Goal: Task Accomplishment & Management: Use online tool/utility

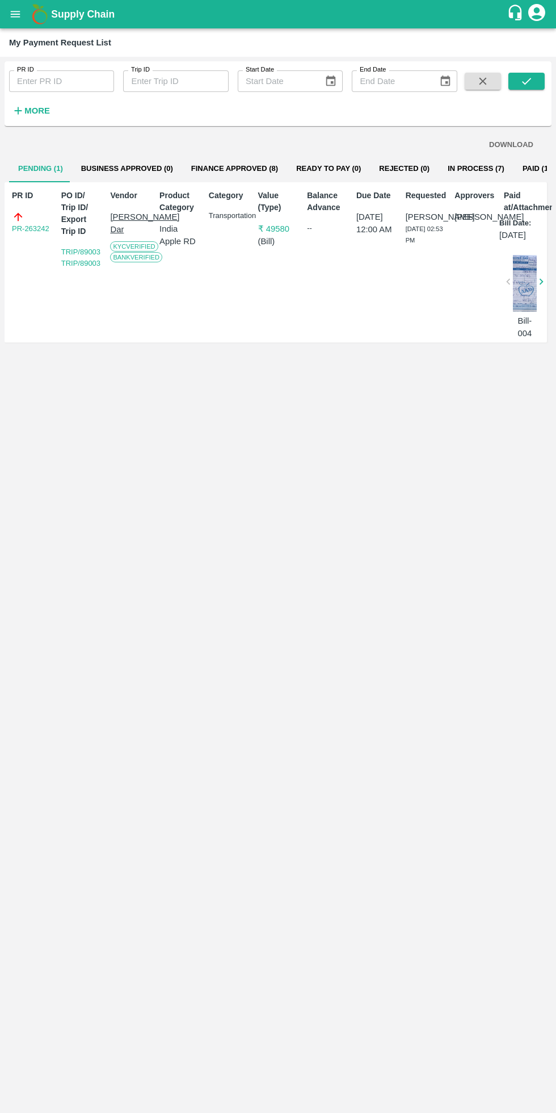
scroll to position [0, 5]
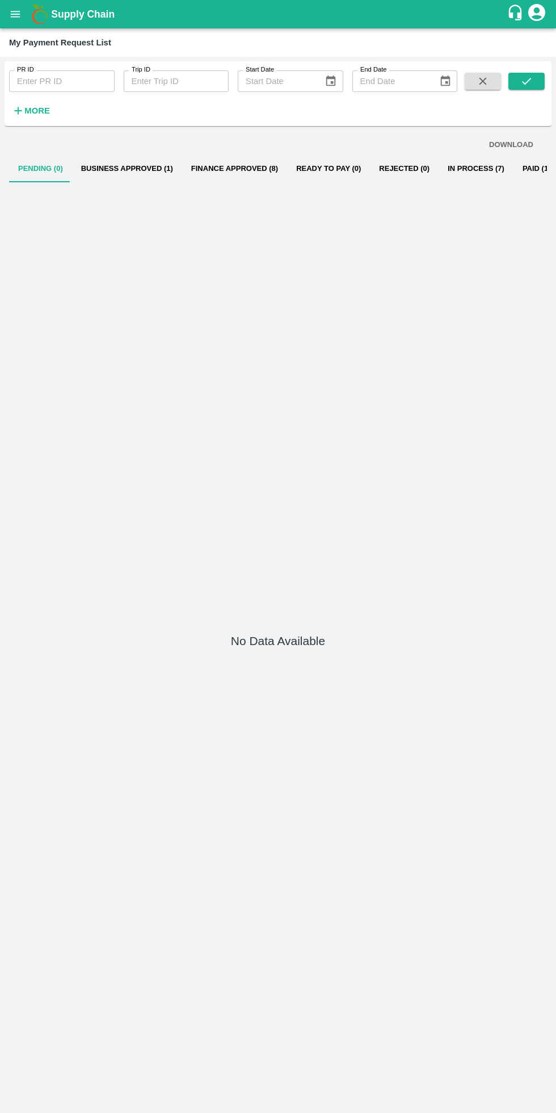
click at [111, 171] on button "Business Approved (1)" at bounding box center [127, 168] width 110 height 27
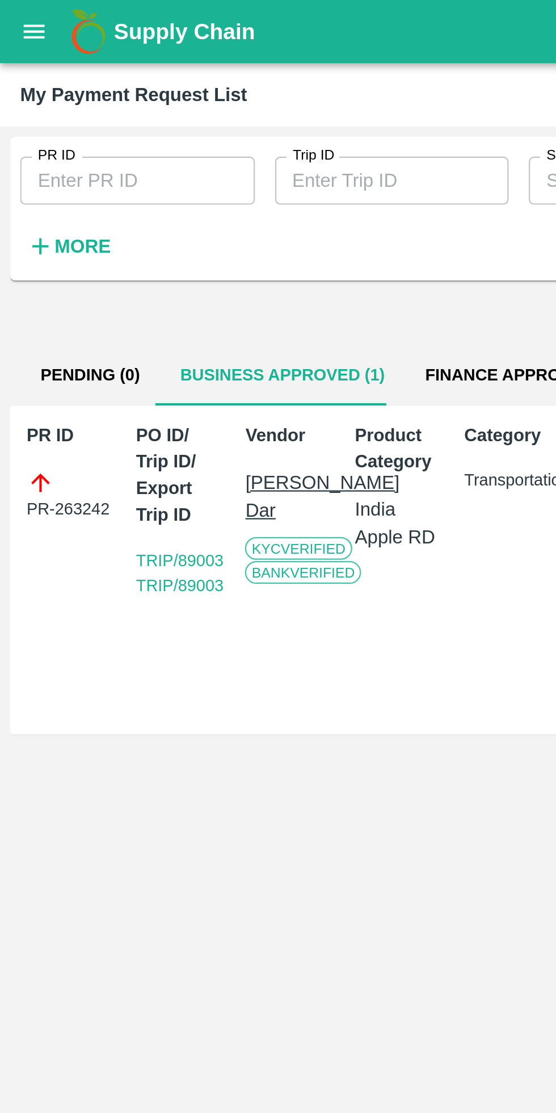
click at [12, 14] on icon "open drawer" at bounding box center [16, 14] width 10 height 6
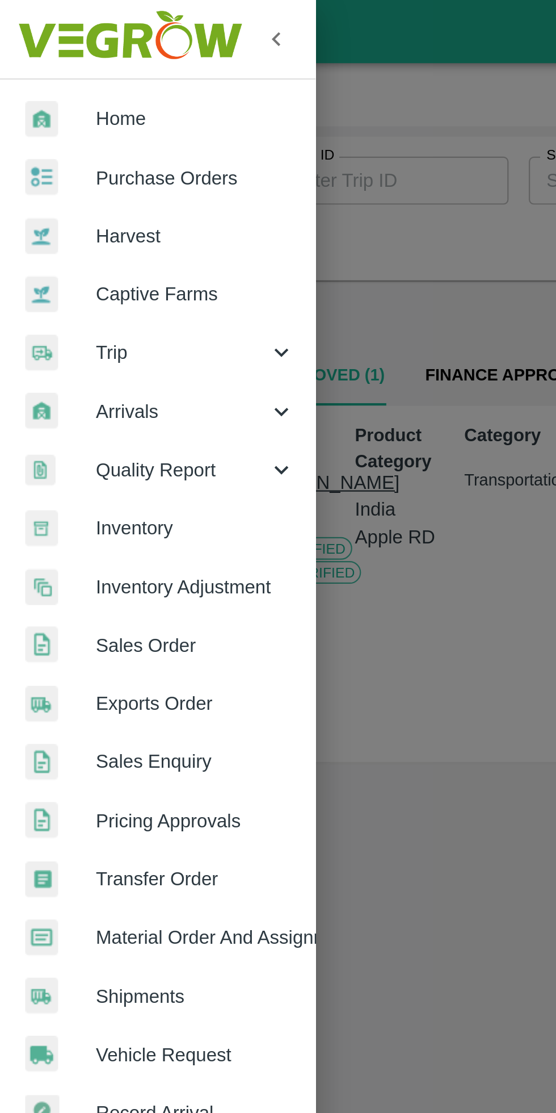
click at [72, 154] on span "Trip" at bounding box center [81, 158] width 77 height 12
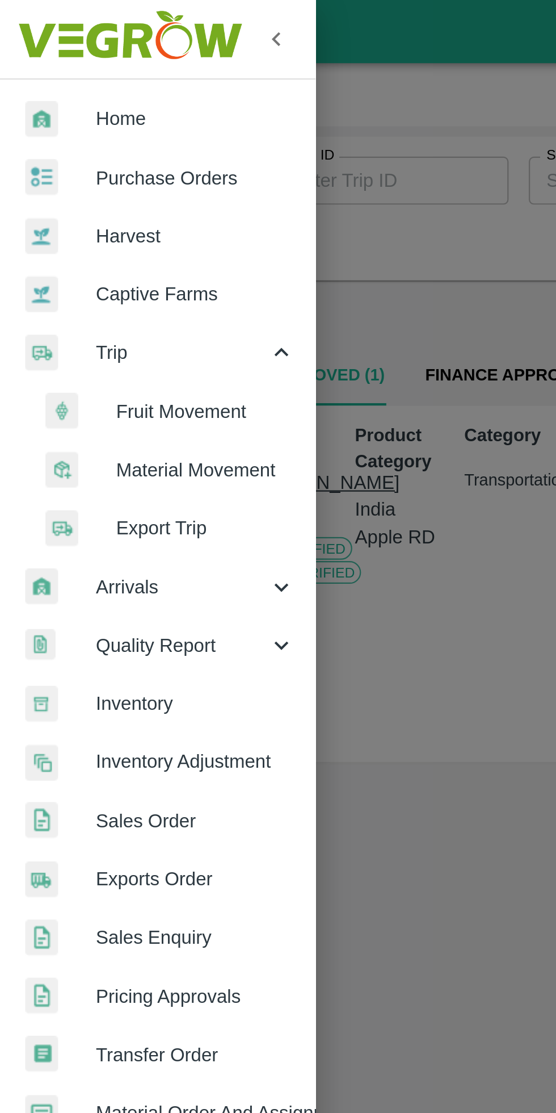
click at [95, 182] on span "Fruit Movement" at bounding box center [92, 185] width 81 height 12
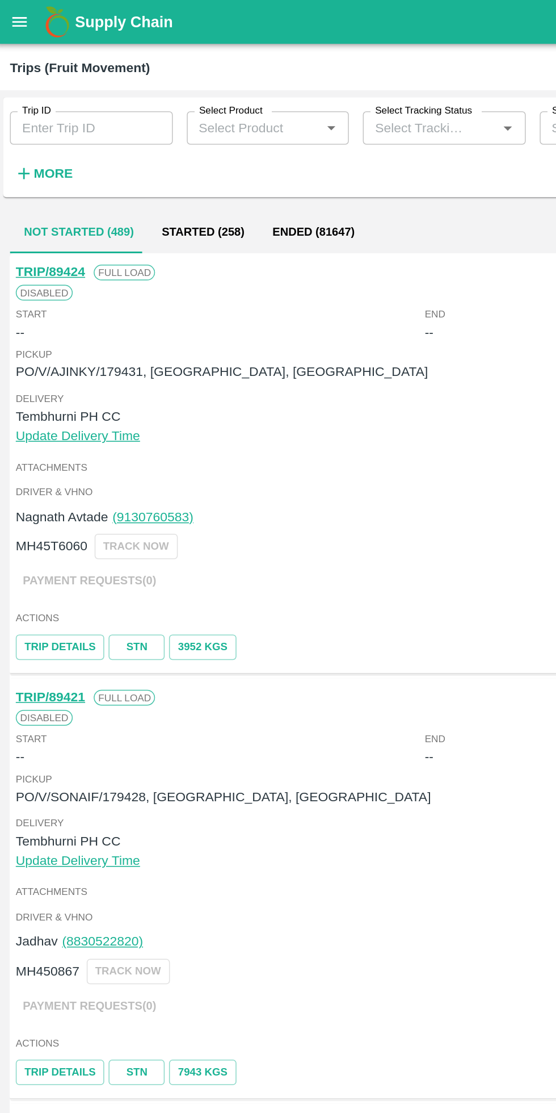
click at [36, 111] on strong "More" at bounding box center [37, 112] width 26 height 9
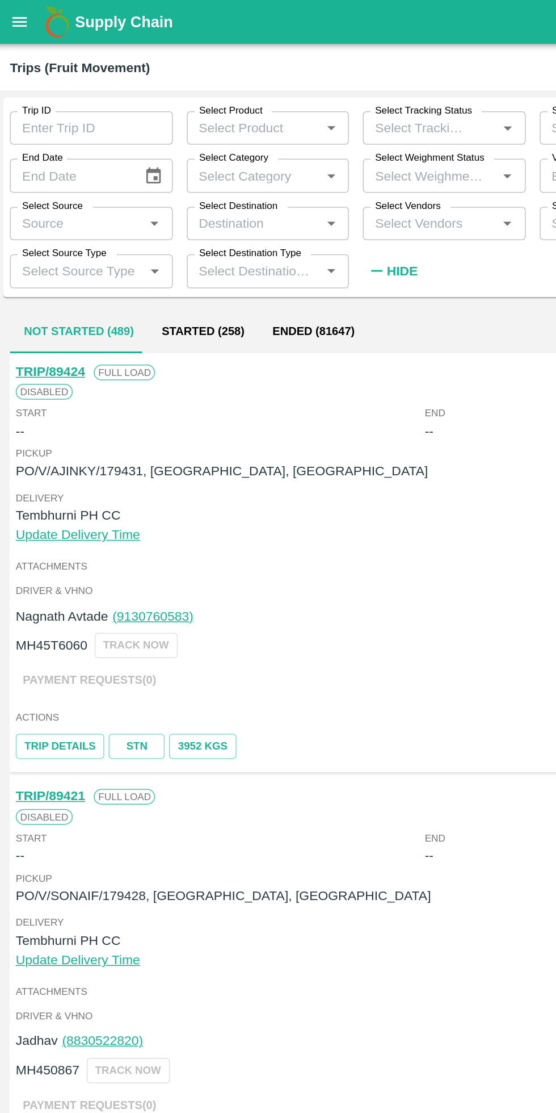
click at [299, 142] on input "Select Vendors" at bounding box center [281, 144] width 80 height 15
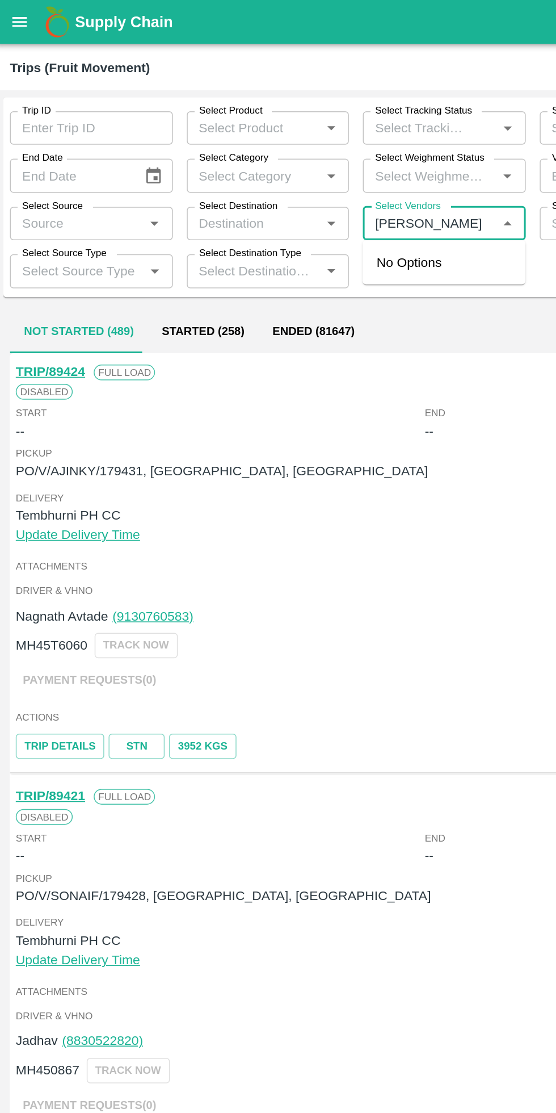
type input "[PERSON_NAME] a"
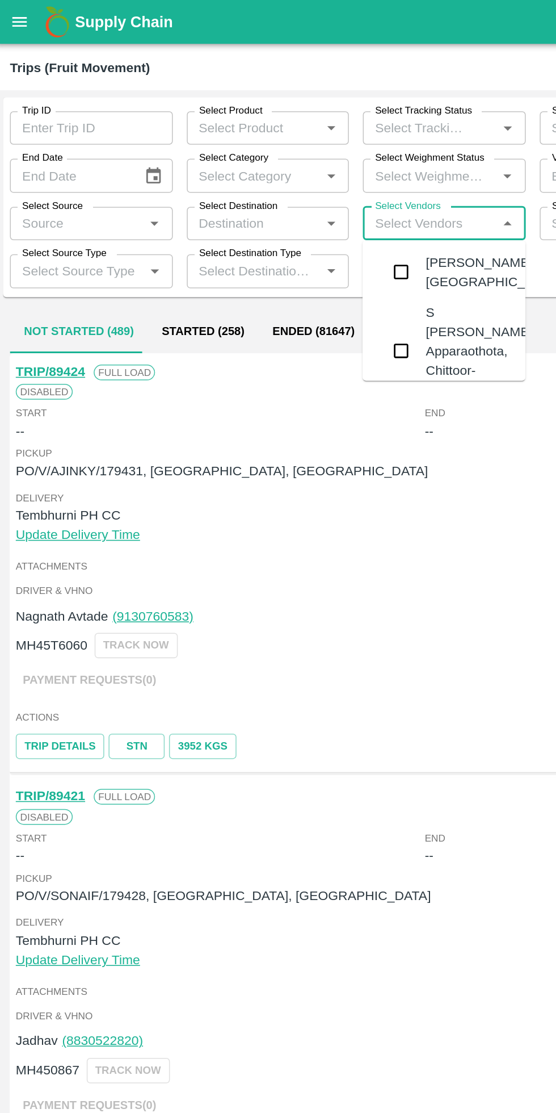
type input "y"
click at [311, 242] on div "[PERSON_NAME] Dar-[PERSON_NAME], Baramulla-7006412632" at bounding box center [315, 227] width 72 height 63
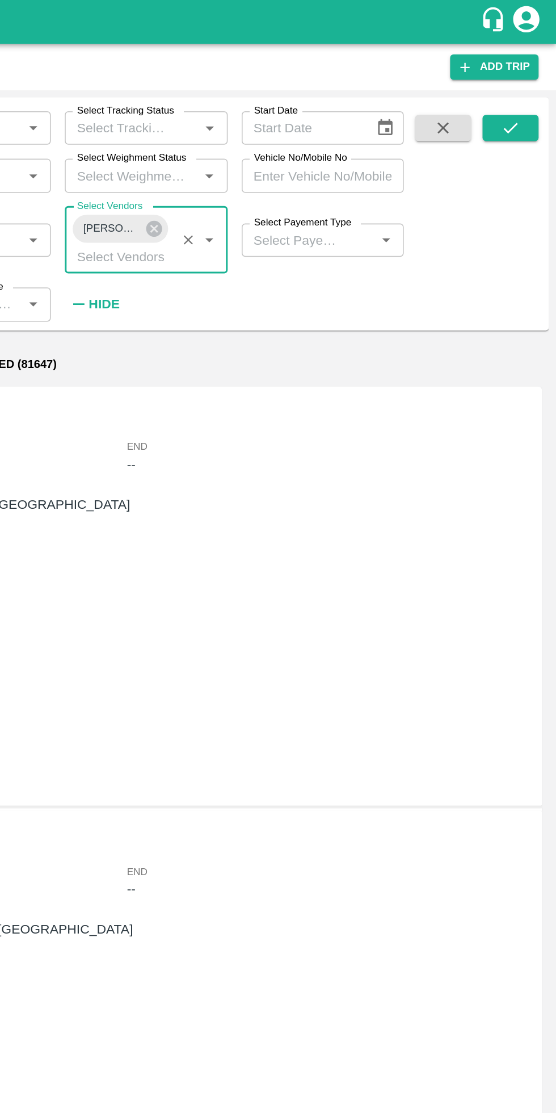
click at [511, 87] on button "submit" at bounding box center [527, 82] width 36 height 17
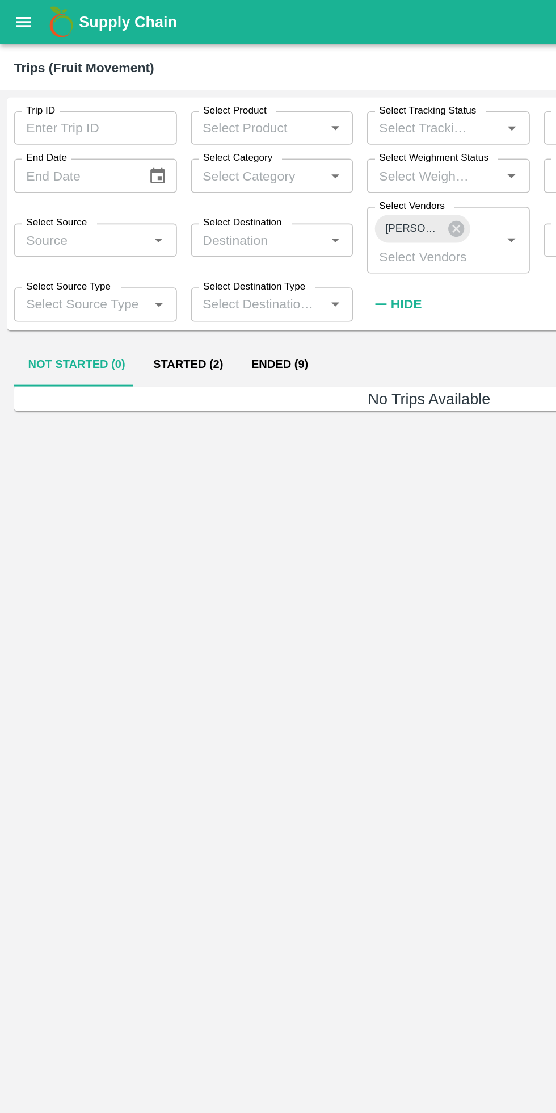
click at [123, 236] on button "Started (2)" at bounding box center [122, 236] width 64 height 27
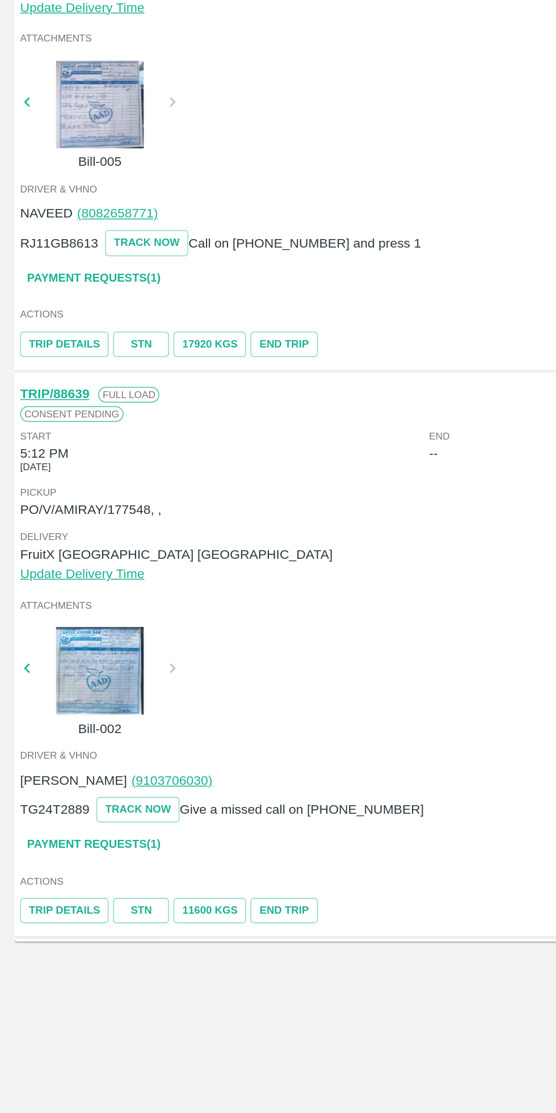
click at [78, 801] on div at bounding box center [64, 808] width 85 height 57
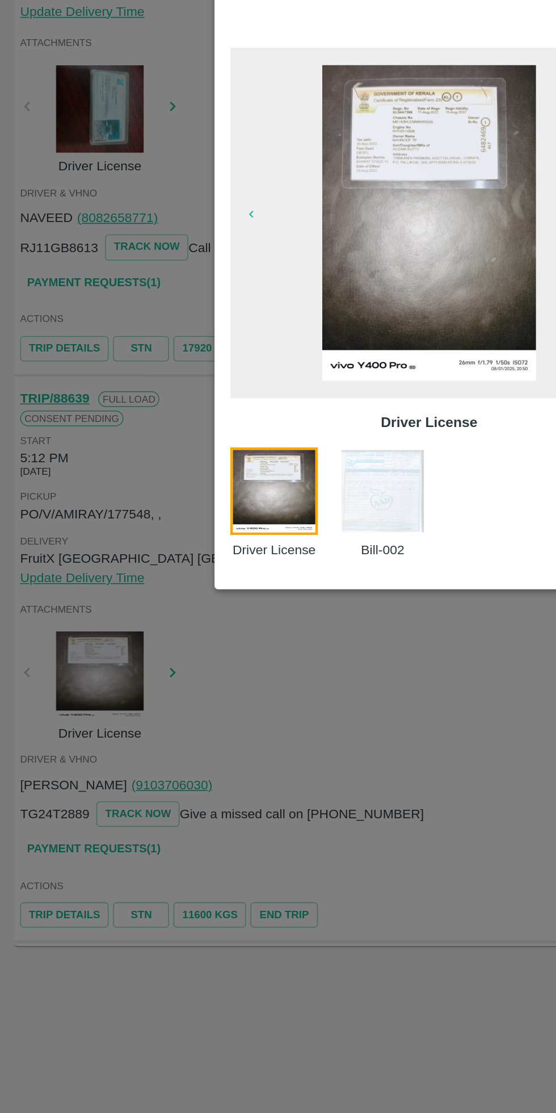
click at [256, 684] on img at bounding box center [248, 689] width 57 height 57
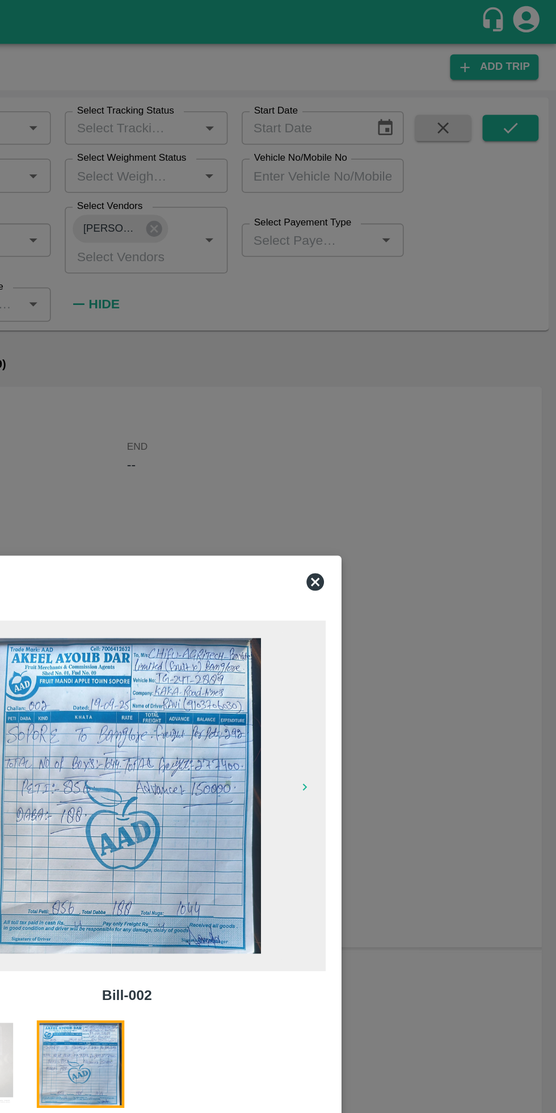
click at [398, 376] on icon at bounding box center [400, 376] width 11 height 11
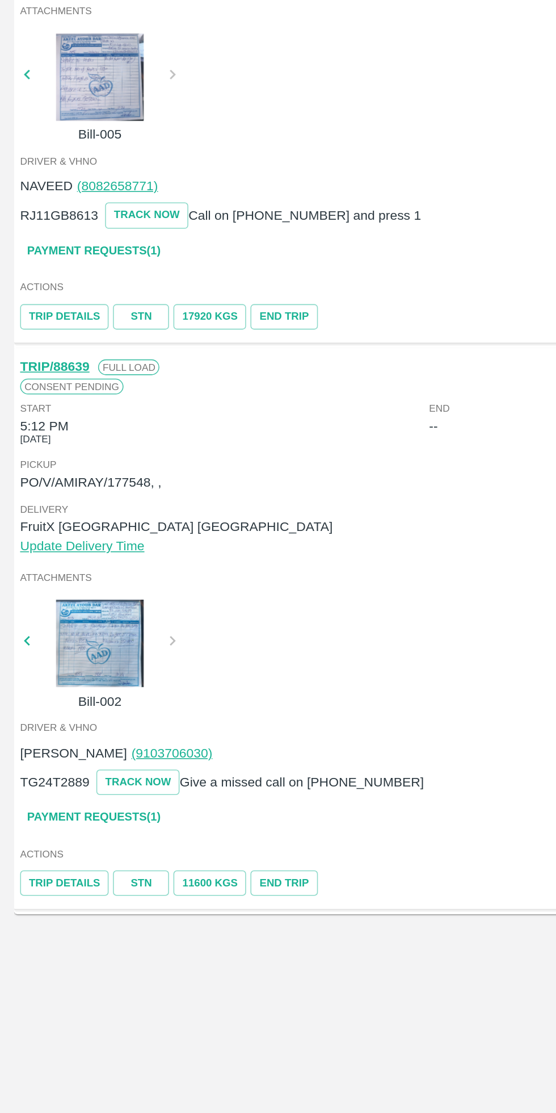
click at [209, 774] on div "Attachments Bill-002" at bounding box center [278, 807] width 532 height 98
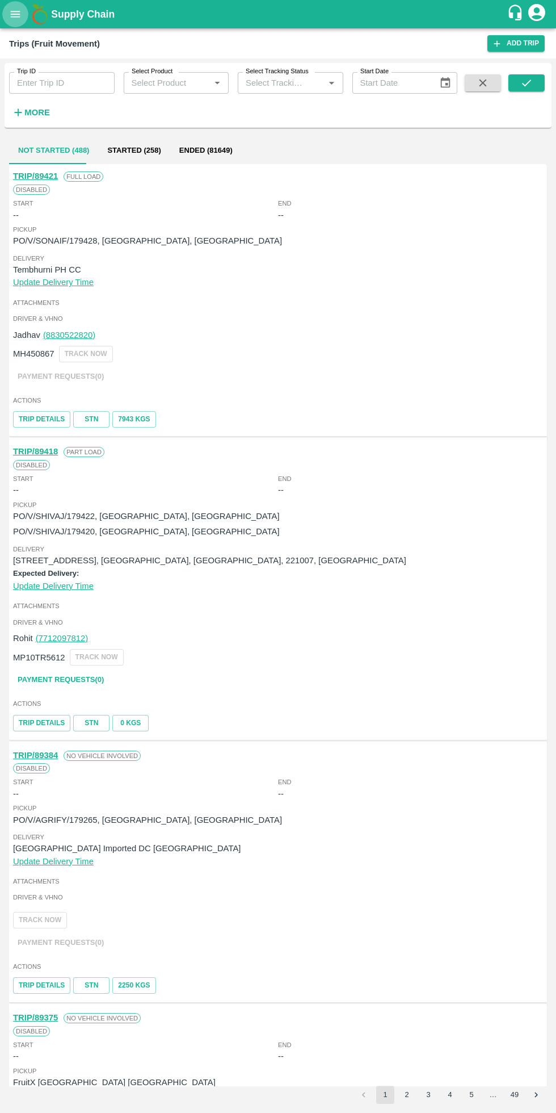
click at [19, 24] on button "open drawer" at bounding box center [15, 14] width 26 height 26
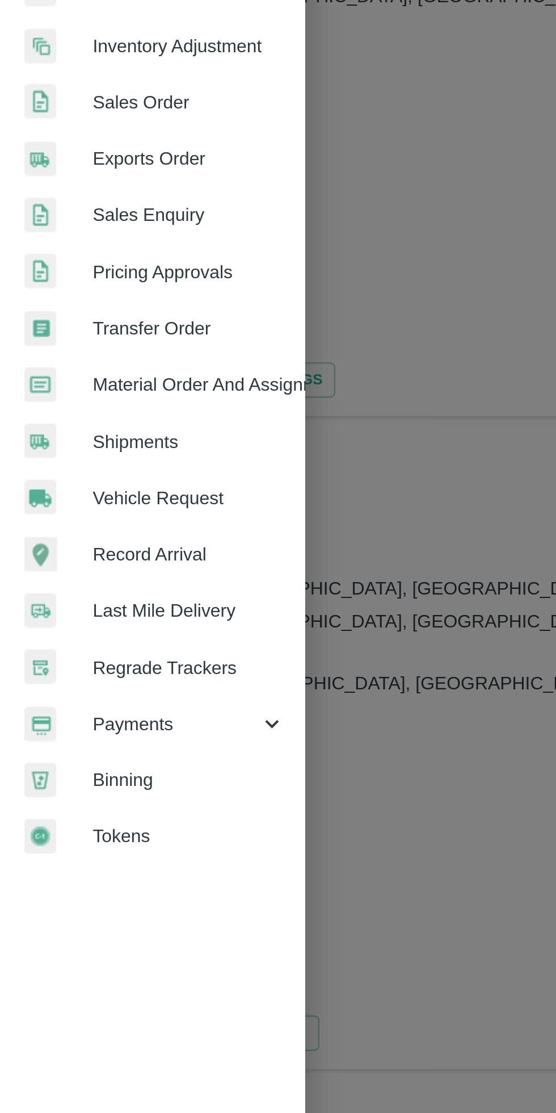
click at [97, 473] on span "Vehicle Request" at bounding box center [88, 474] width 90 height 12
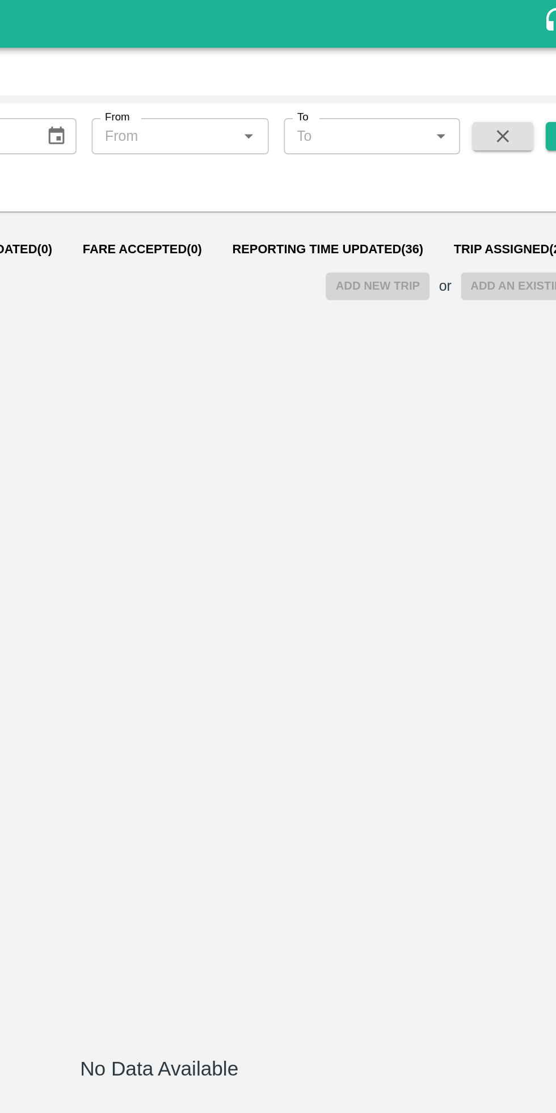
click at [385, 142] on button "Reporting Time Updated ( 36 )" at bounding box center [379, 148] width 132 height 27
